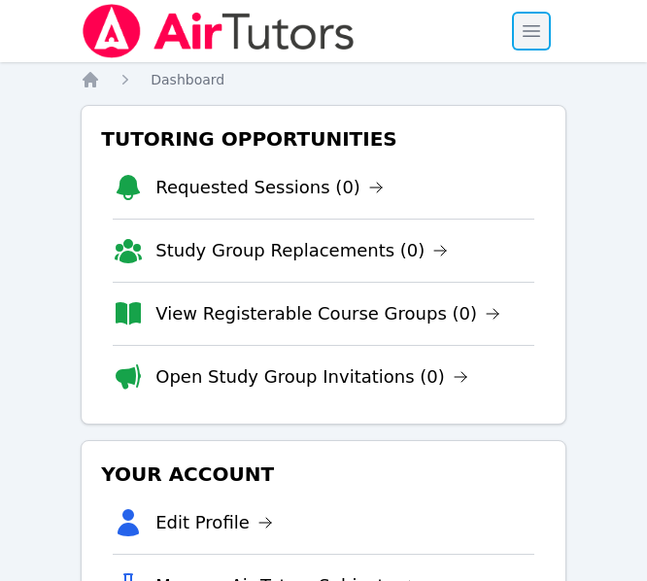
click at [534, 32] on span "button" at bounding box center [531, 31] width 43 height 43
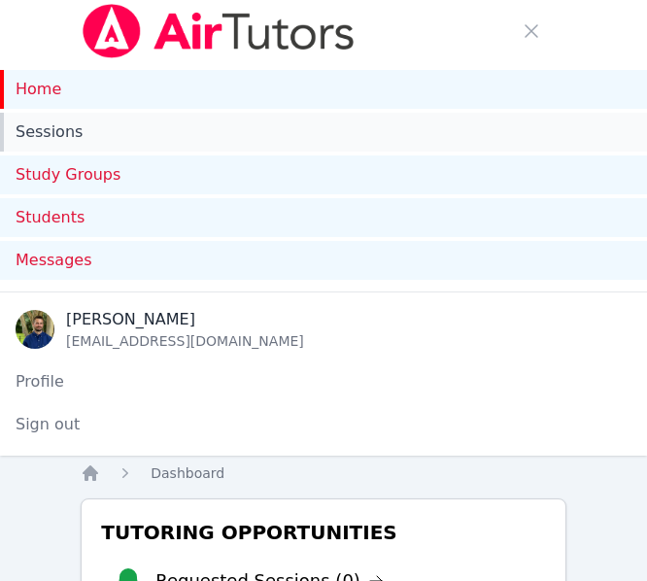
click at [63, 128] on link "Sessions" at bounding box center [323, 132] width 647 height 39
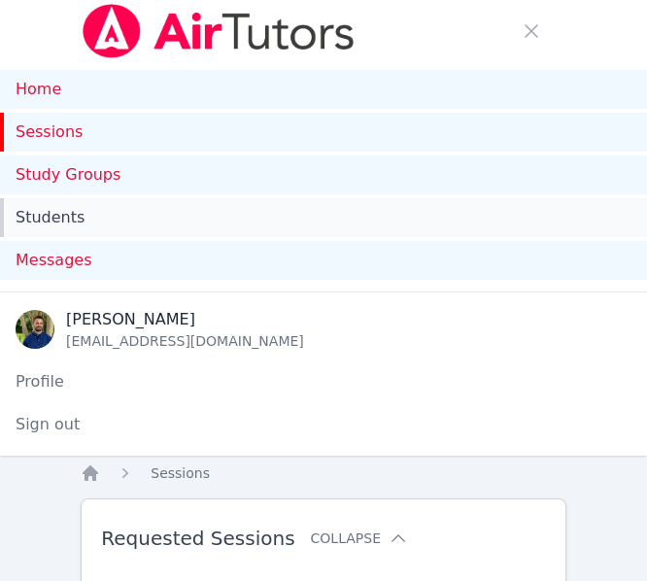
click at [81, 215] on link "Students" at bounding box center [323, 217] width 647 height 39
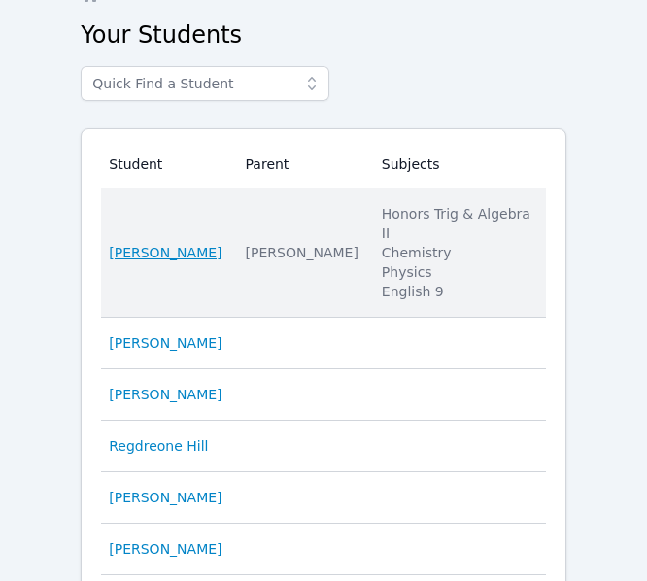
click at [186, 243] on link "[PERSON_NAME]" at bounding box center [165, 252] width 113 height 19
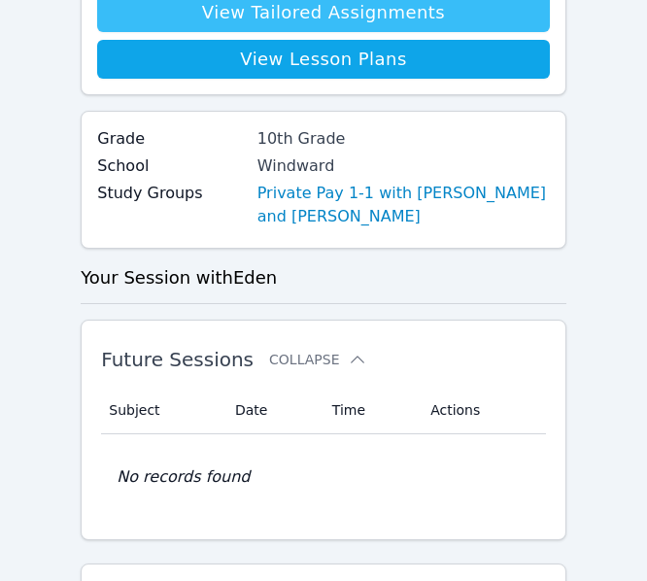
scroll to position [883, 0]
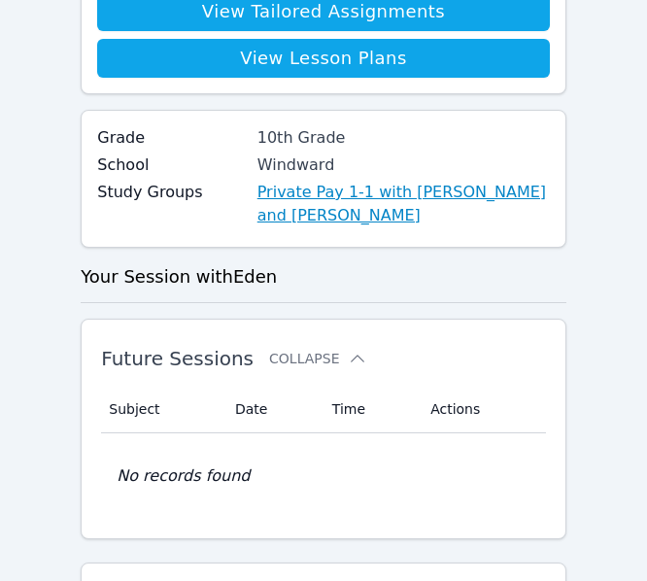
click at [314, 212] on link "Private Pay 1-1 with [PERSON_NAME] and [PERSON_NAME]" at bounding box center [403, 204] width 292 height 47
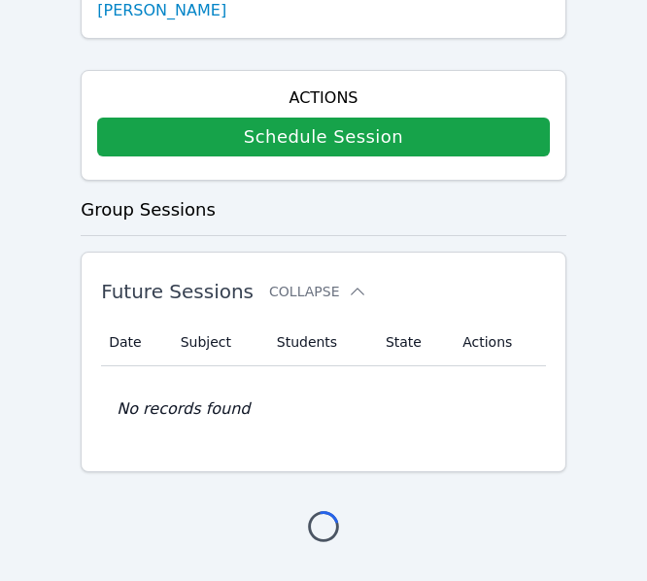
scroll to position [883, 0]
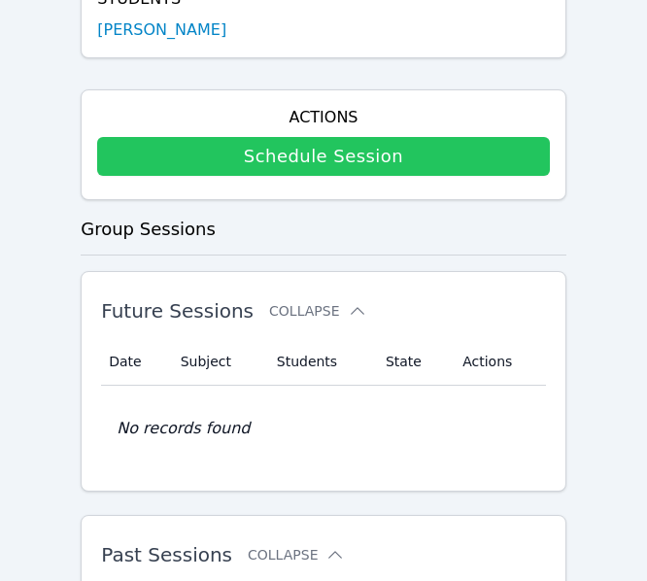
click at [339, 161] on link "Schedule Session" at bounding box center [323, 156] width 452 height 39
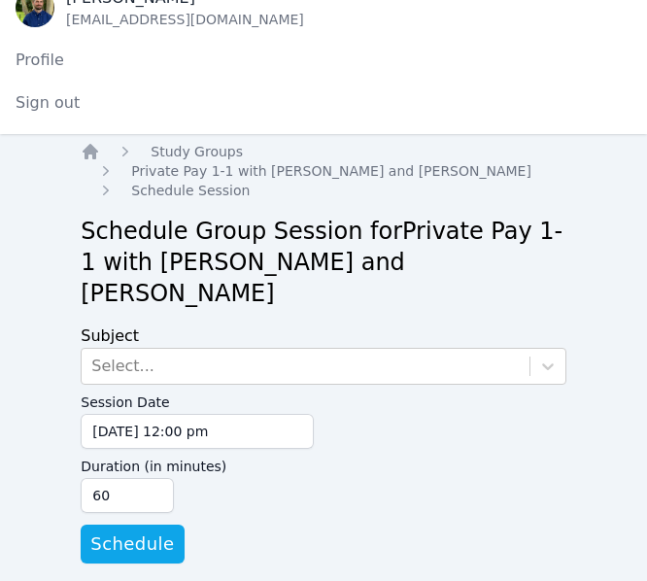
scroll to position [312, 0]
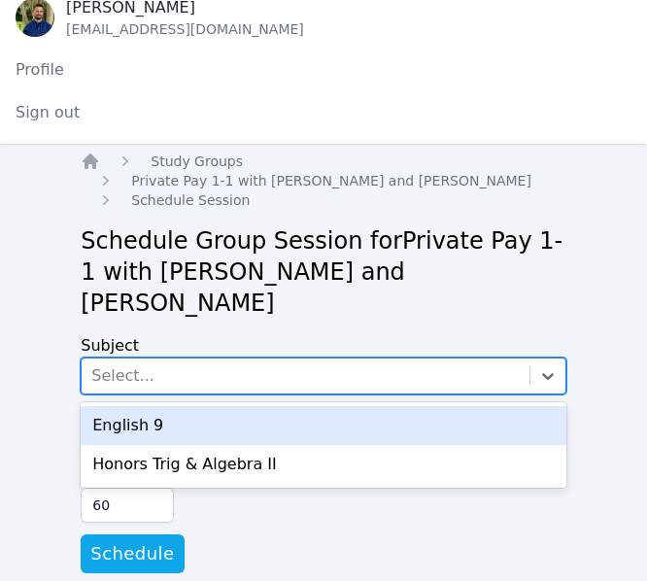
click at [214, 358] on div "Select..." at bounding box center [306, 375] width 448 height 35
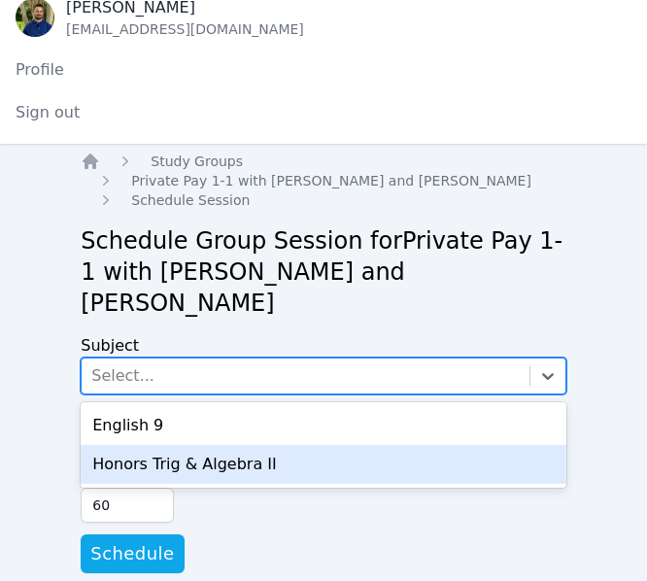
click at [170, 445] on div "Honors Trig & Algebra II" at bounding box center [323, 464] width 485 height 39
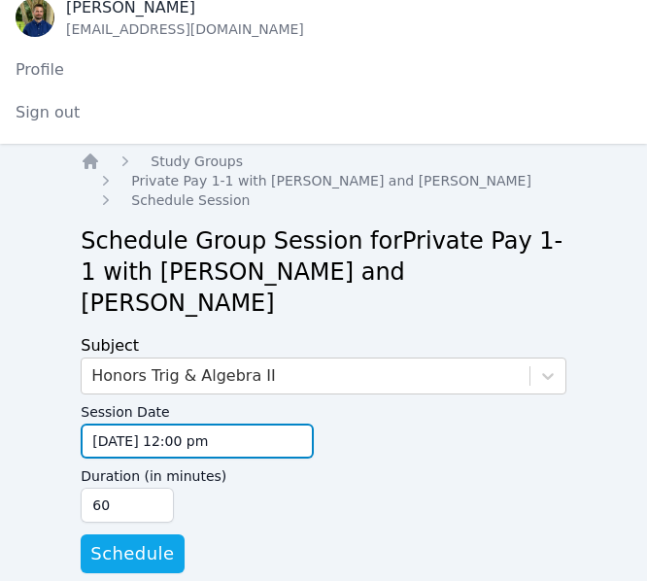
click at [239, 423] on input "08/10/2025 12:00 pm" at bounding box center [197, 440] width 233 height 35
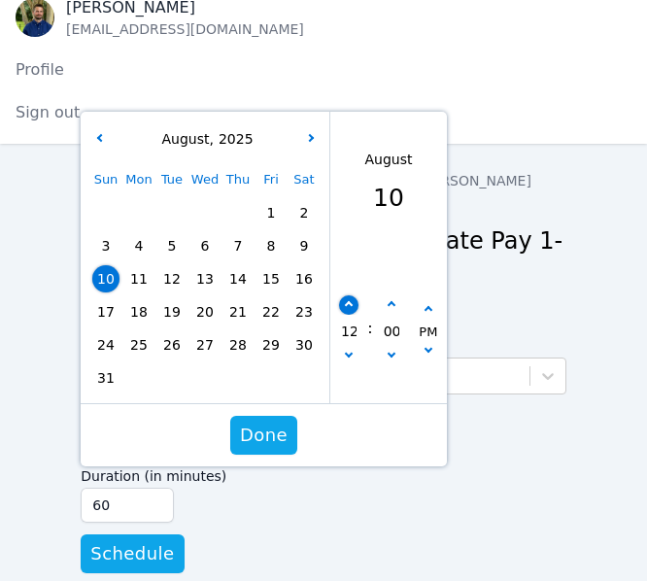
click at [349, 301] on icon "button" at bounding box center [349, 305] width 8 height 8
type input "08/10/2025 01:00 pm"
type input "01"
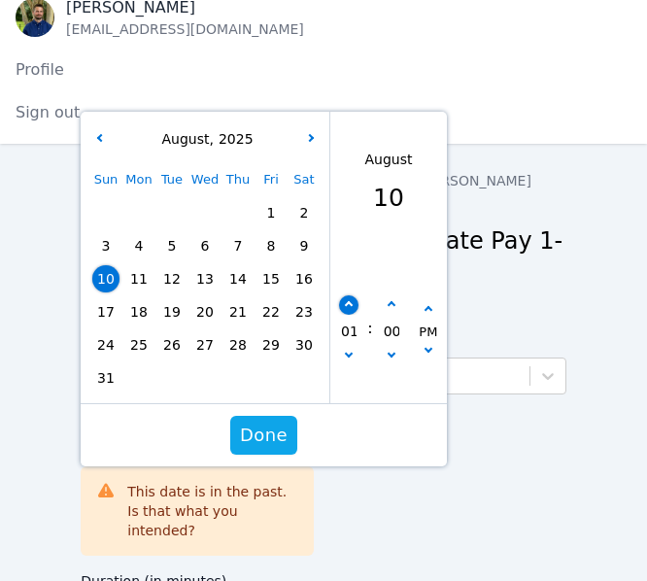
click at [349, 301] on icon "button" at bounding box center [349, 305] width 8 height 8
type input "08/10/2025 02:00 pm"
type input "02"
click at [384, 295] on button "button" at bounding box center [391, 304] width 19 height 19
type input "08/10/2025 02:05 pm"
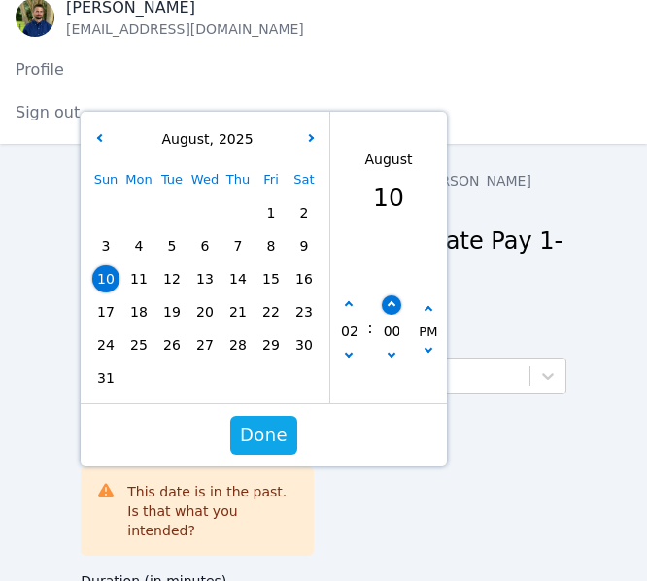
type input "05"
click at [384, 295] on button "button" at bounding box center [391, 304] width 19 height 19
type input "08/10/2025 02:10 pm"
type input "10"
click at [384, 295] on button "button" at bounding box center [391, 304] width 19 height 19
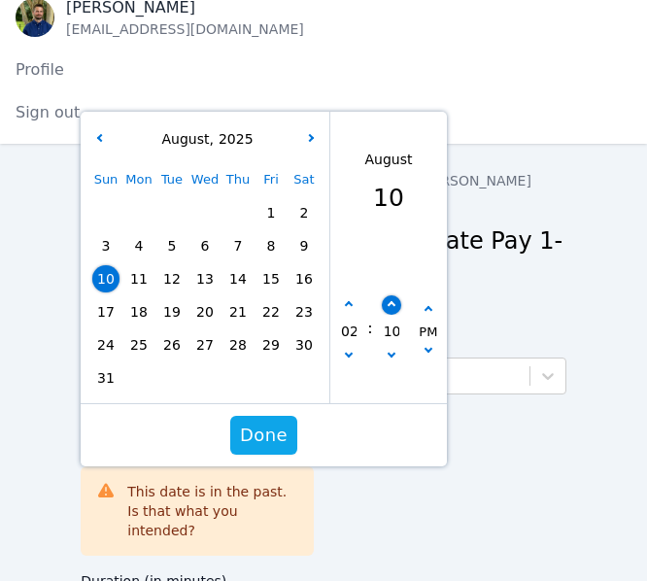
type input "08/10/2025 02:15 pm"
type input "15"
click at [384, 295] on button "button" at bounding box center [391, 304] width 19 height 19
type input "08/10/2025 02:20 pm"
type input "20"
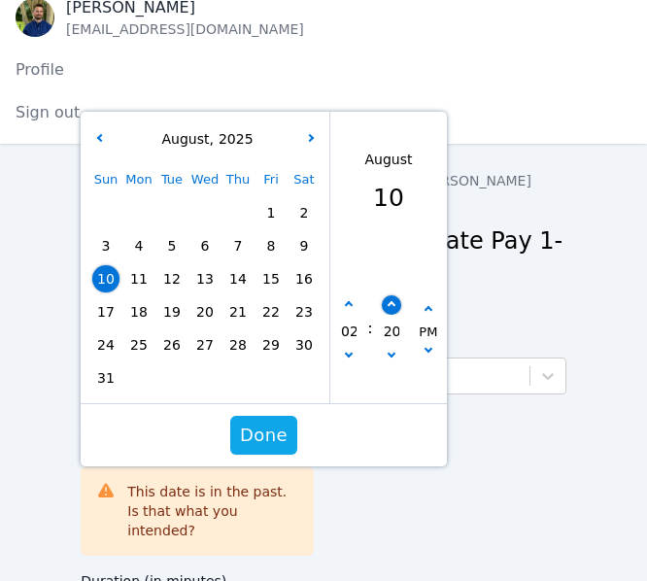
click at [384, 295] on button "button" at bounding box center [391, 304] width 19 height 19
type input "08/10/2025 02:25 pm"
type input "25"
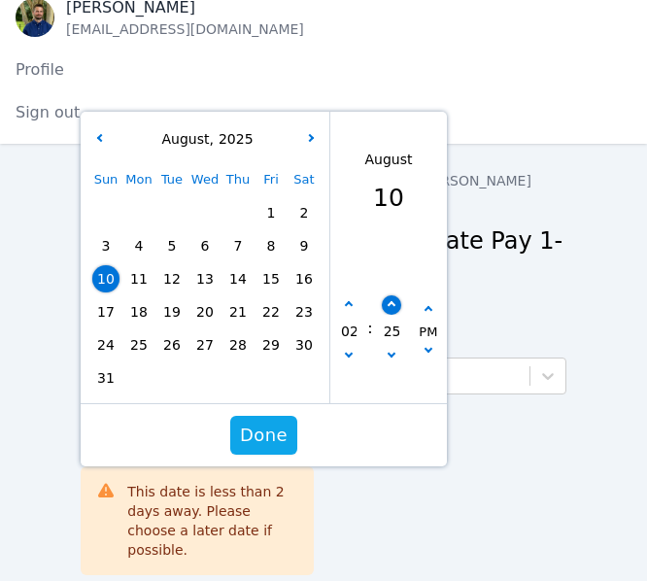
click at [384, 295] on button "button" at bounding box center [391, 304] width 19 height 19
type input "08/10/2025 02:30 pm"
type input "30"
click at [257, 421] on span "Done" at bounding box center [264, 434] width 48 height 27
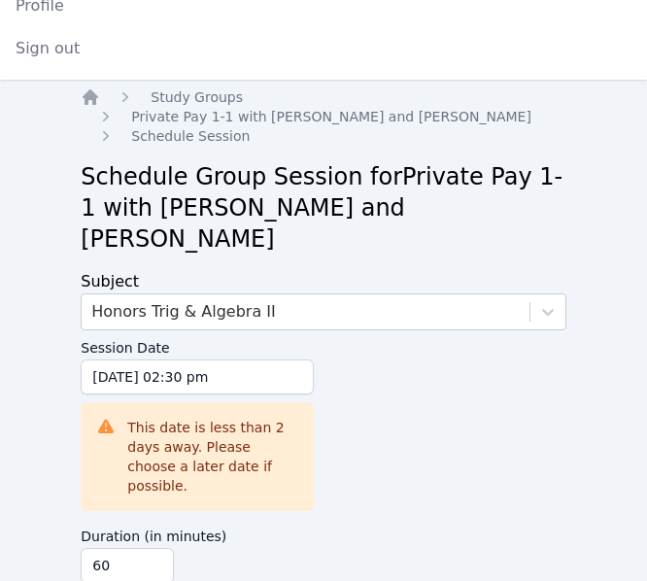
scroll to position [417, 0]
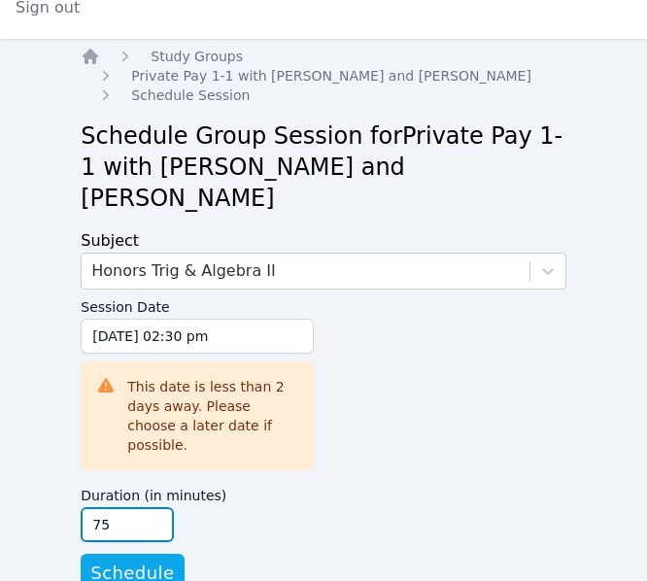
click at [148, 507] on input "75" at bounding box center [127, 524] width 93 height 35
type input "90"
click at [148, 507] on input "90" at bounding box center [127, 524] width 93 height 35
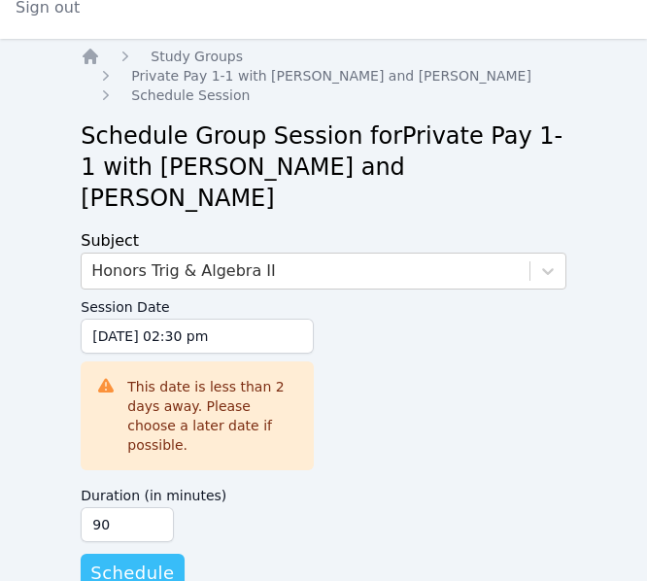
click at [114, 559] on span "Schedule" at bounding box center [132, 572] width 84 height 27
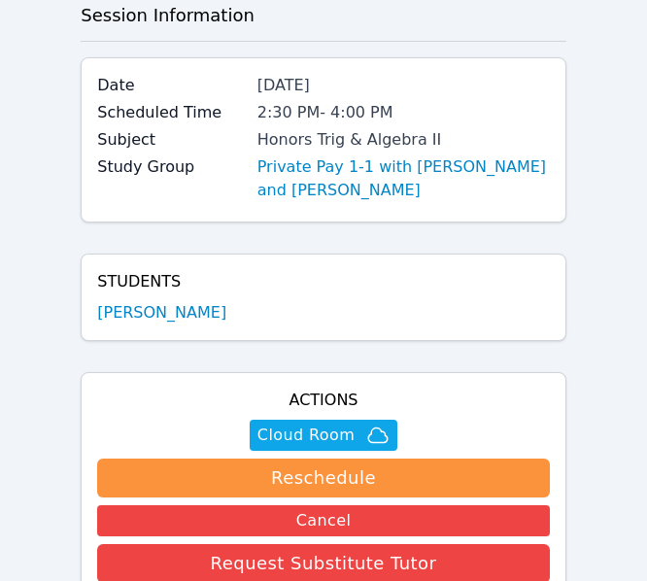
scroll to position [558, 0]
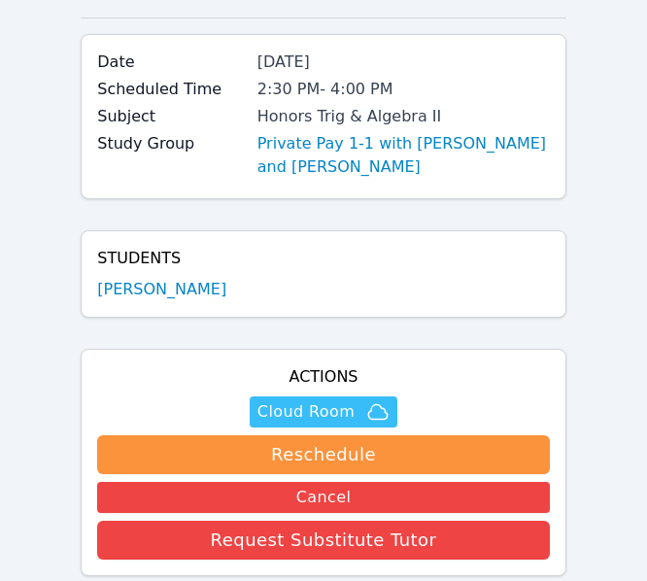
click at [294, 419] on span "Cloud Room" at bounding box center [305, 411] width 97 height 23
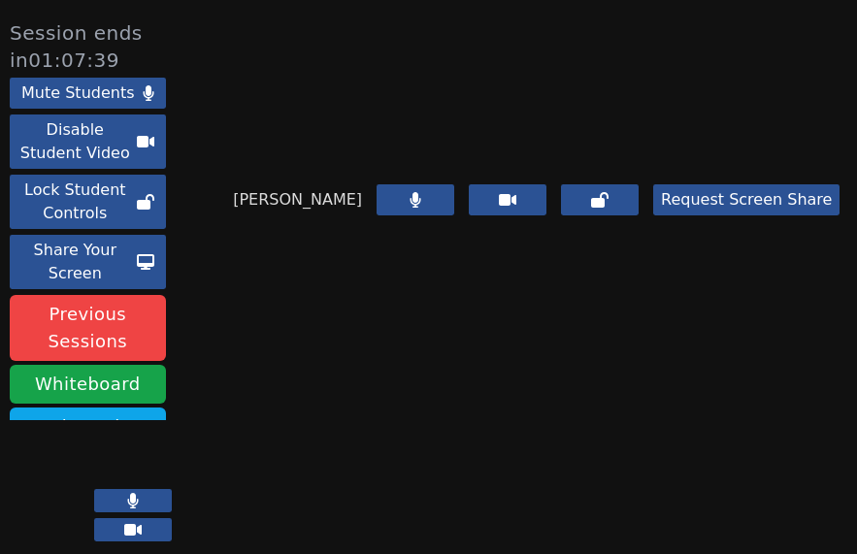
click at [501, 118] on video at bounding box center [536, 83] width 291 height 146
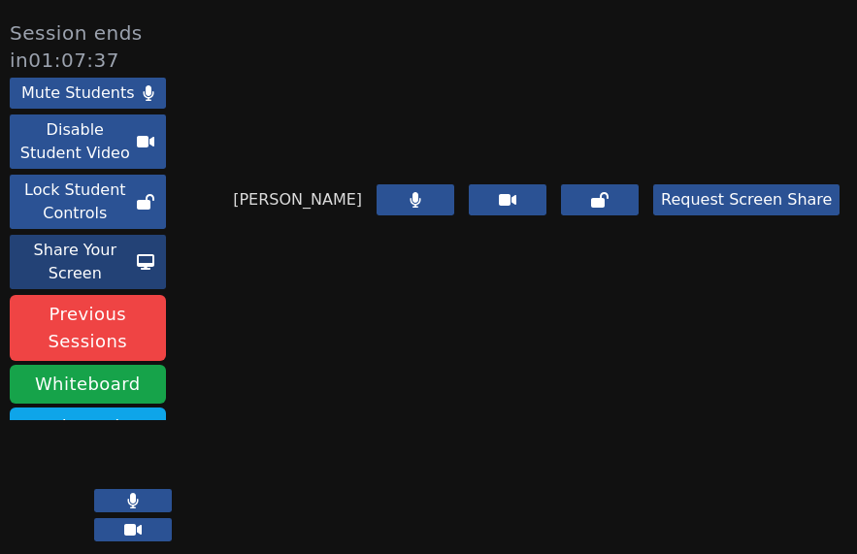
click at [68, 267] on div "Share Your Screen" at bounding box center [75, 262] width 123 height 47
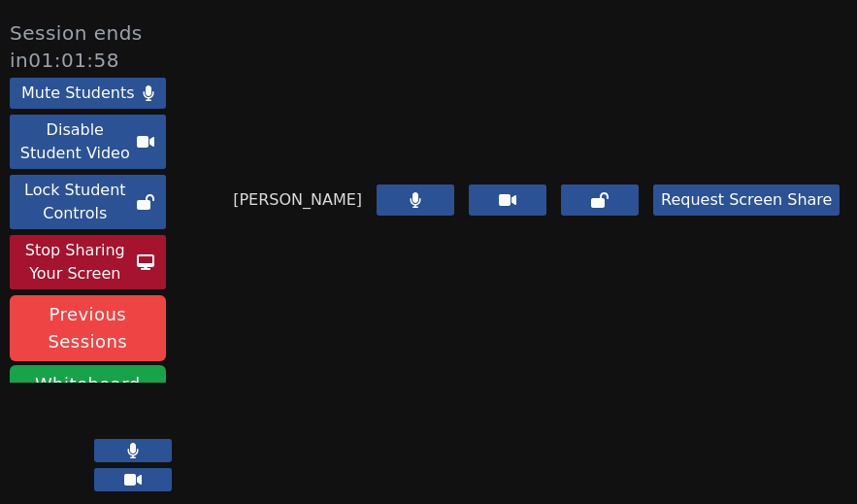
click at [73, 275] on div "Stop Sharing Your Screen" at bounding box center [75, 262] width 123 height 47
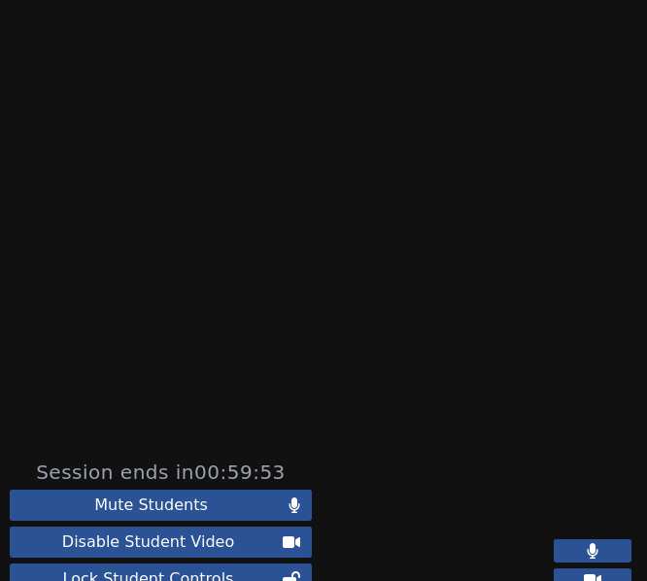
click at [23, 138] on div at bounding box center [323, 234] width 627 height 449
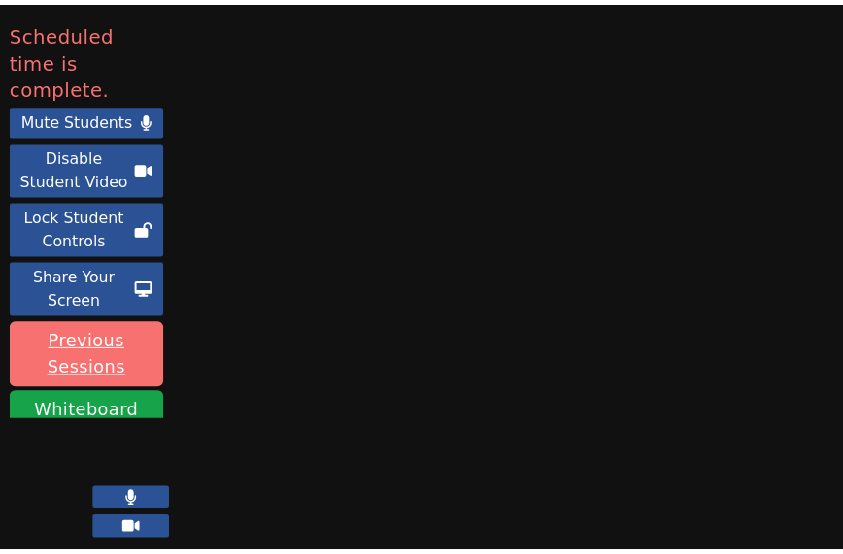
scroll to position [123, 0]
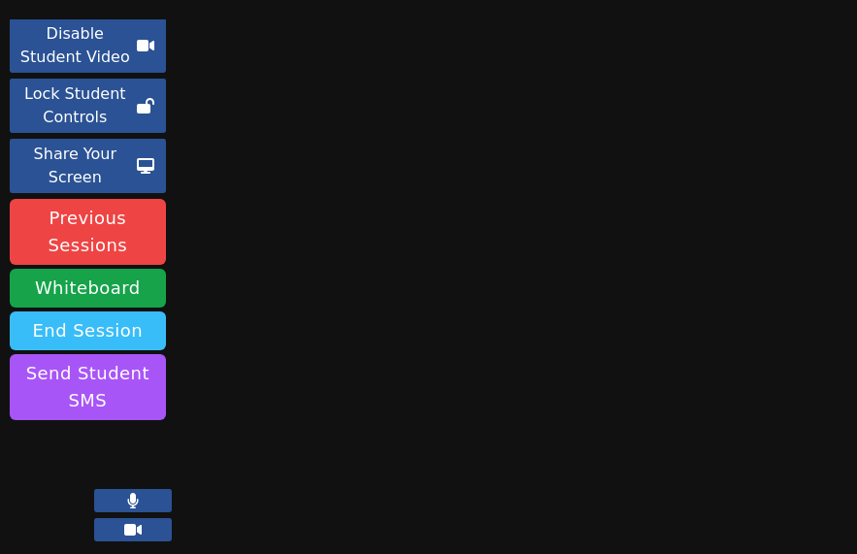
click at [67, 337] on button "End Session" at bounding box center [88, 331] width 156 height 39
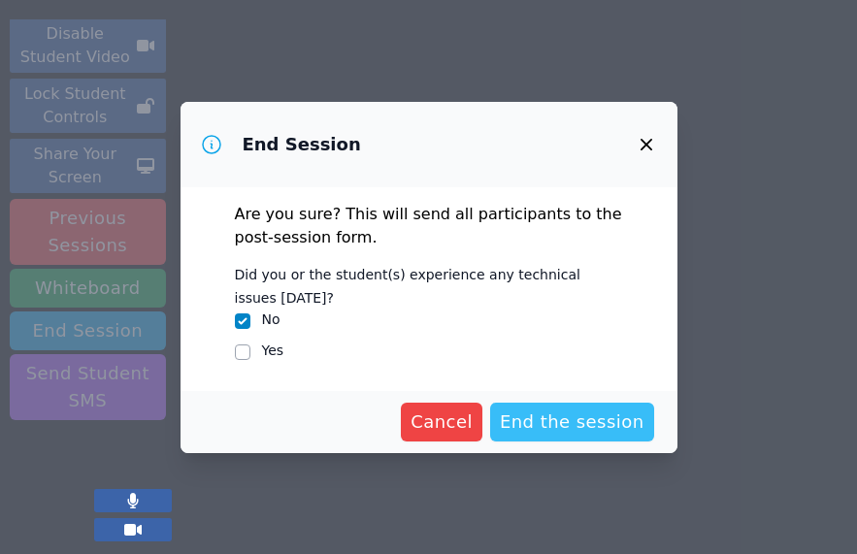
click at [542, 420] on span "End the session" at bounding box center [572, 422] width 145 height 27
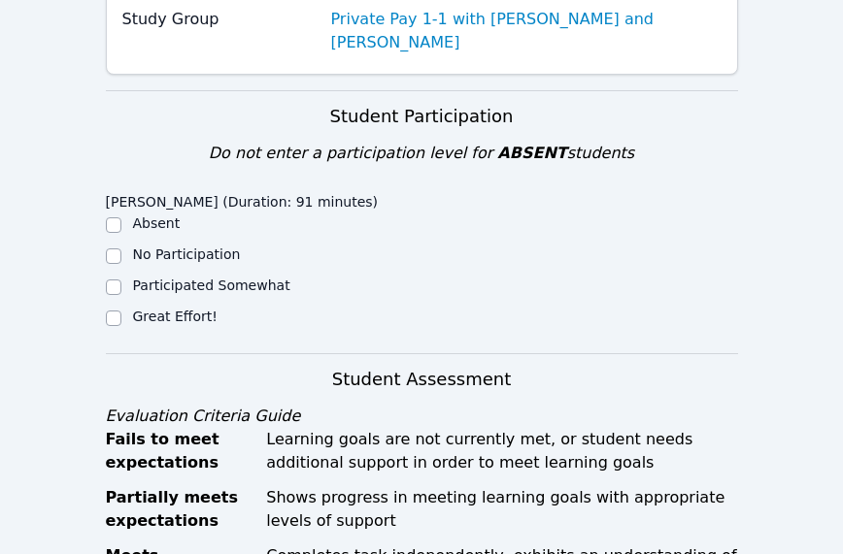
scroll to position [359, 0]
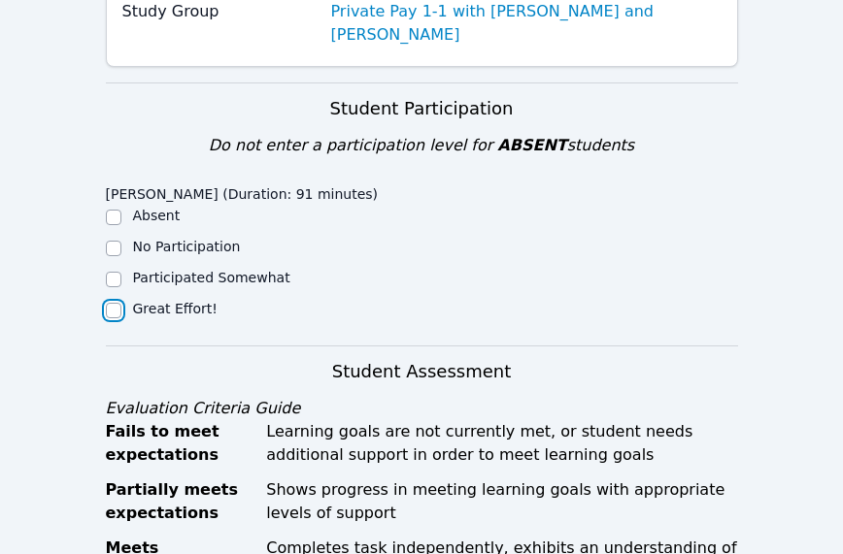
click at [109, 303] on input "Great Effort!" at bounding box center [114, 311] width 16 height 16
checkbox input "true"
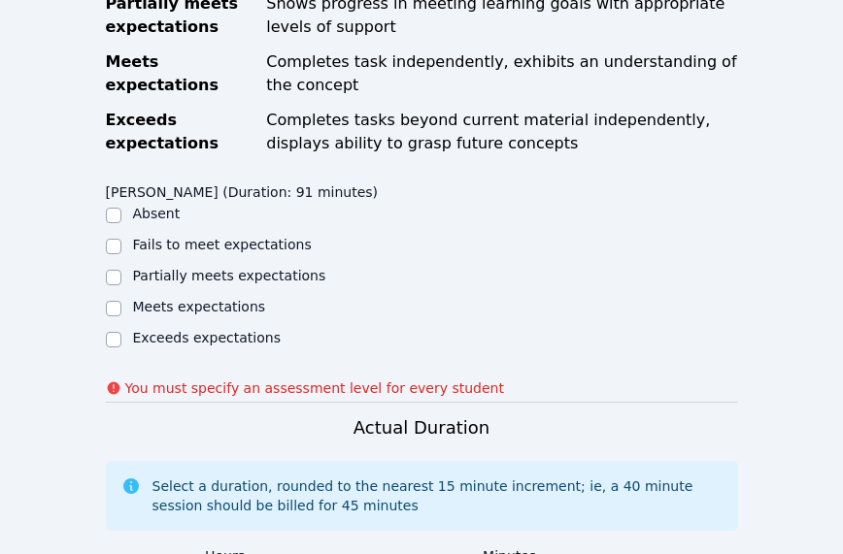
scroll to position [847, 0]
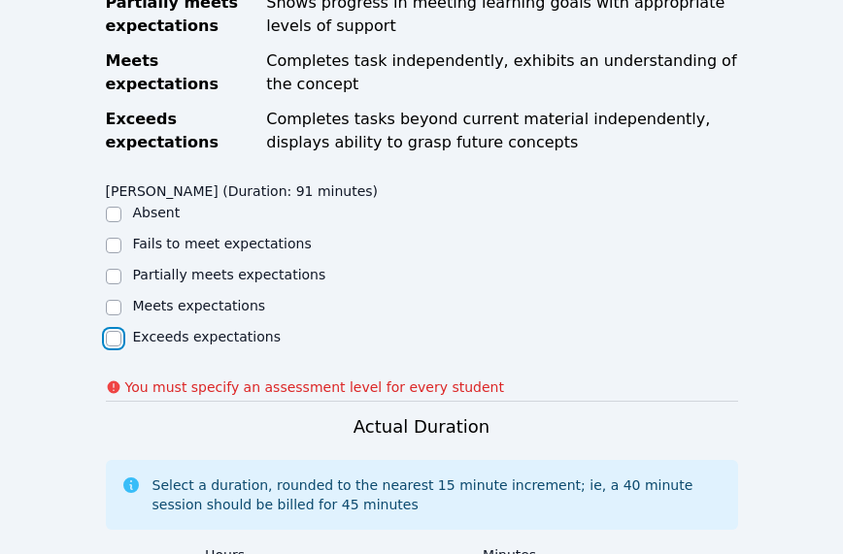
click at [117, 331] on input "Exceeds expectations" at bounding box center [114, 339] width 16 height 16
checkbox input "true"
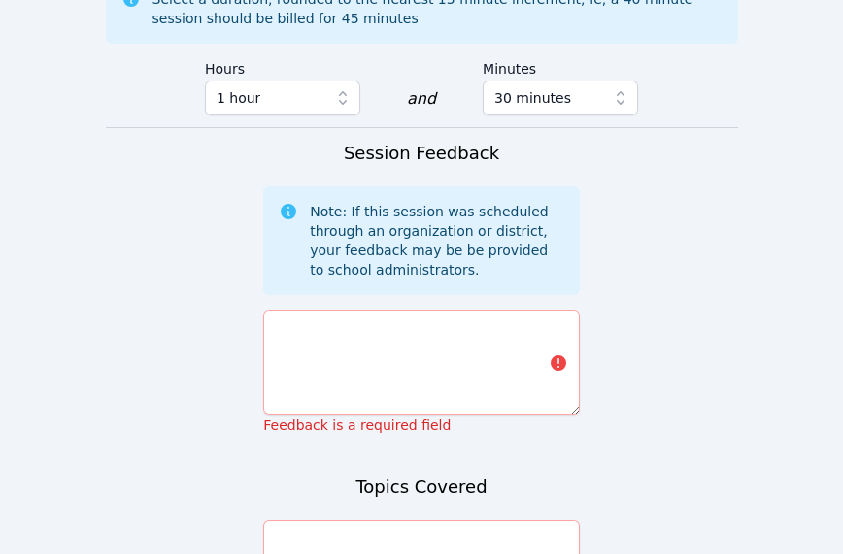
scroll to position [1328, 0]
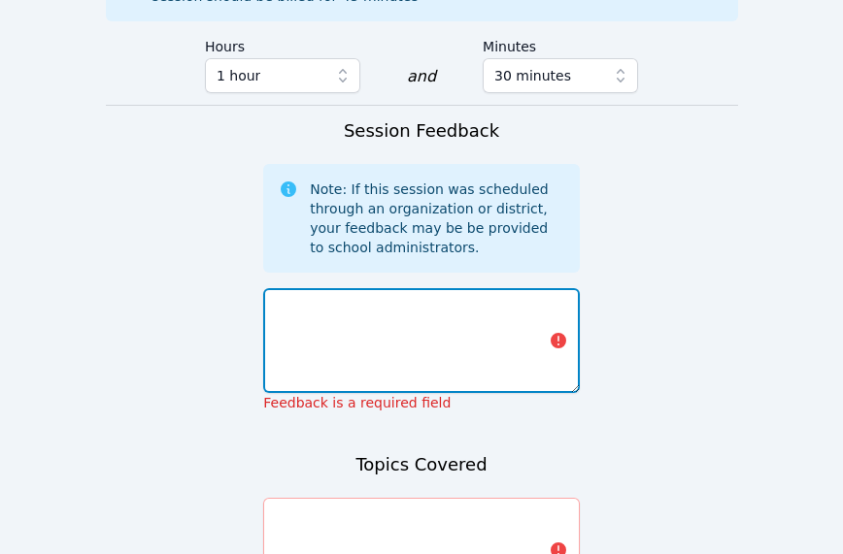
click at [370, 288] on textarea at bounding box center [421, 340] width 317 height 105
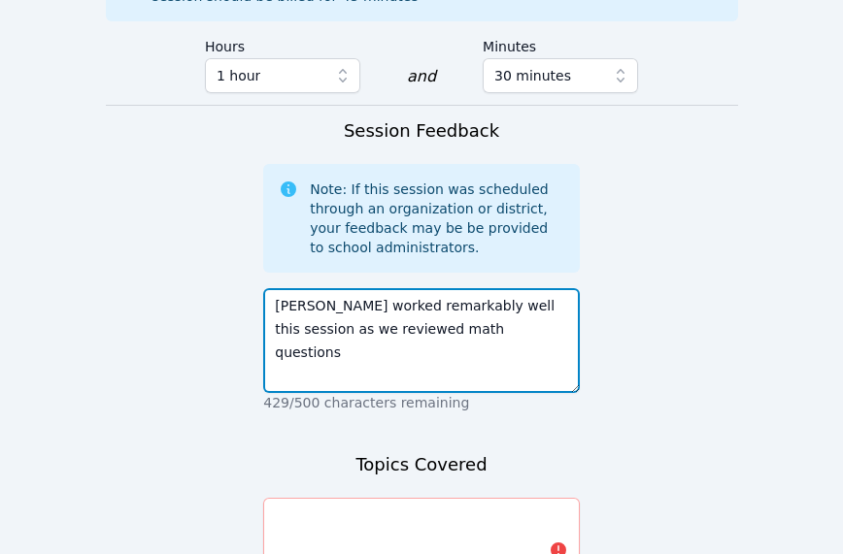
click at [332, 288] on textarea "[PERSON_NAME] worked remarkably well this session as we reviewed math questions" at bounding box center [421, 340] width 317 height 105
click at [427, 288] on textarea "[PERSON_NAME] worked remarkably well this session as we reviewed math questions" at bounding box center [421, 340] width 317 height 105
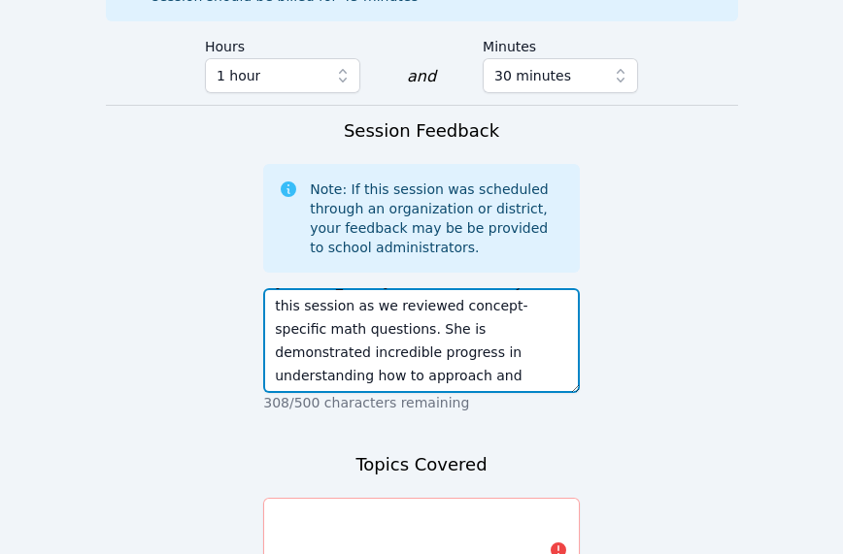
scroll to position [23, 0]
type textarea "[PERSON_NAME] worked remarkably well this session as we reviewed concept-specif…"
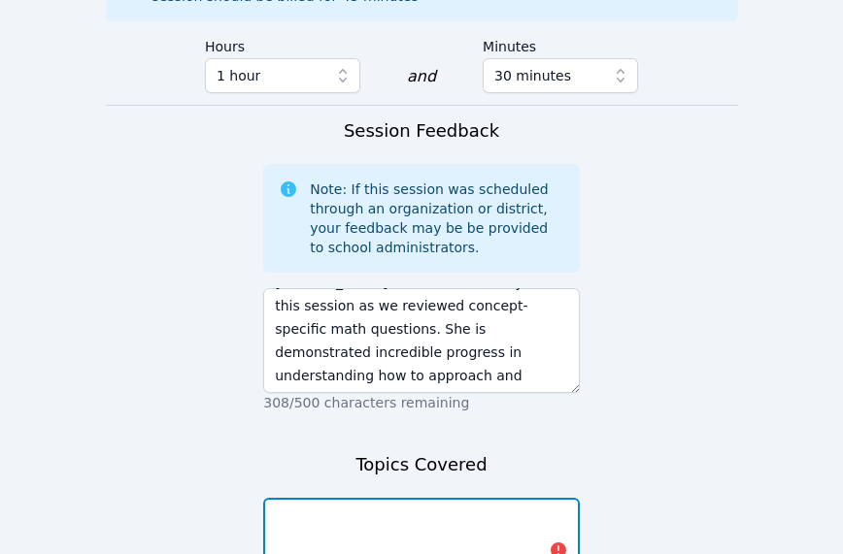
click at [342, 506] on textarea "To enrich screen reader interactions, please activate Accessibility in Grammarl…" at bounding box center [421, 550] width 317 height 105
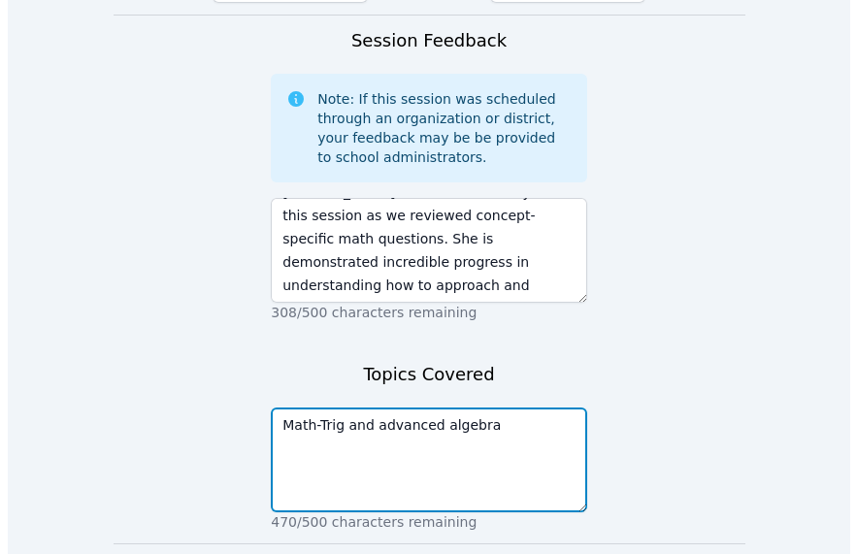
scroll to position [1420, 0]
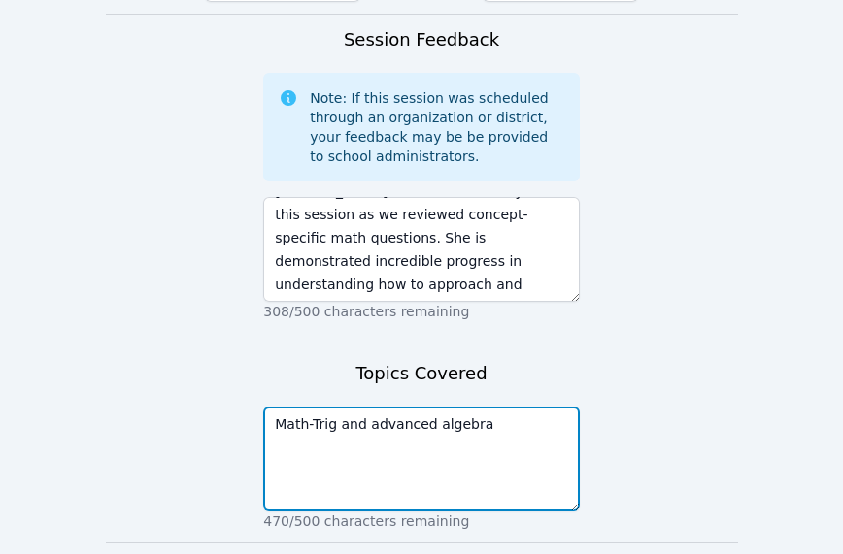
type textarea "Math-Trig and advanced algebra"
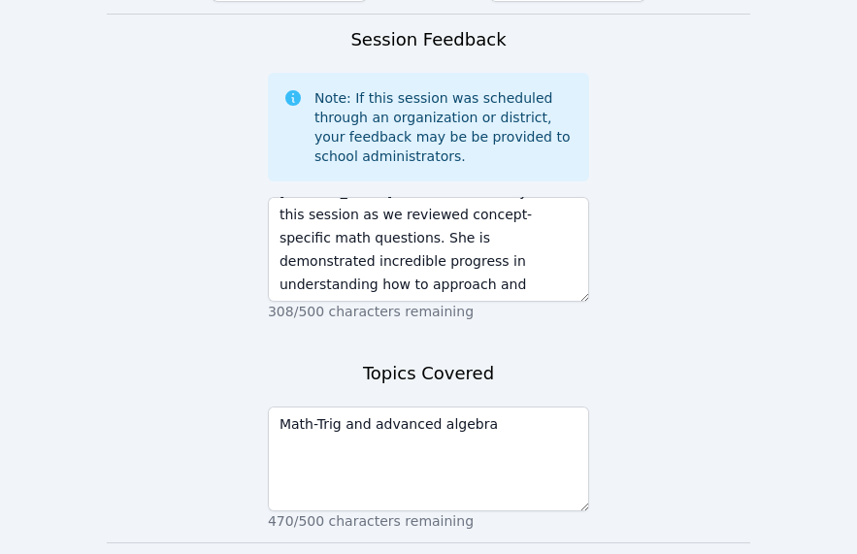
scroll to position [0, 0]
